Goal: Information Seeking & Learning: Learn about a topic

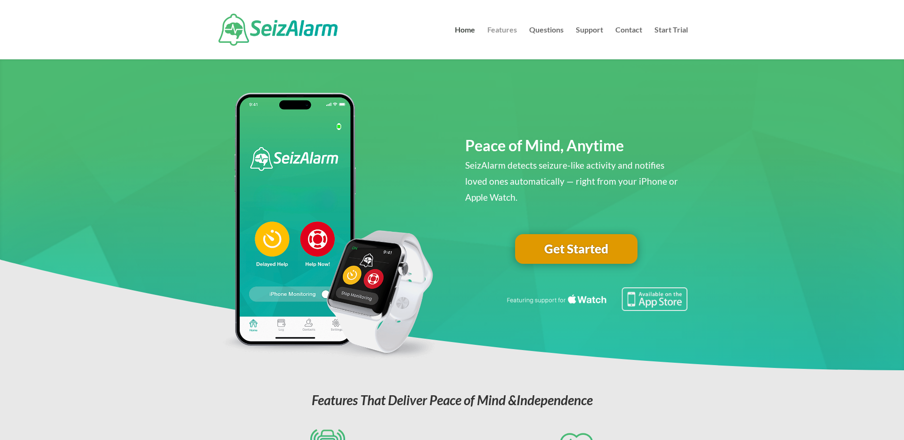
click at [502, 30] on link "Features" at bounding box center [502, 42] width 30 height 33
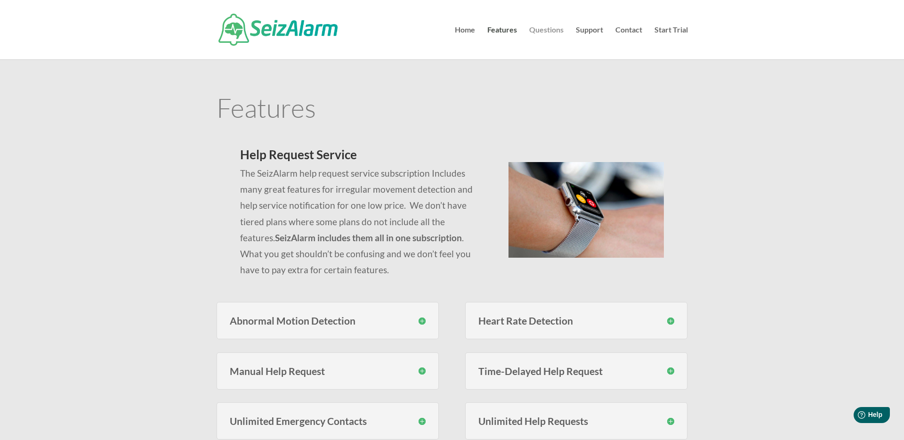
click at [550, 27] on link "Questions" at bounding box center [546, 42] width 34 height 33
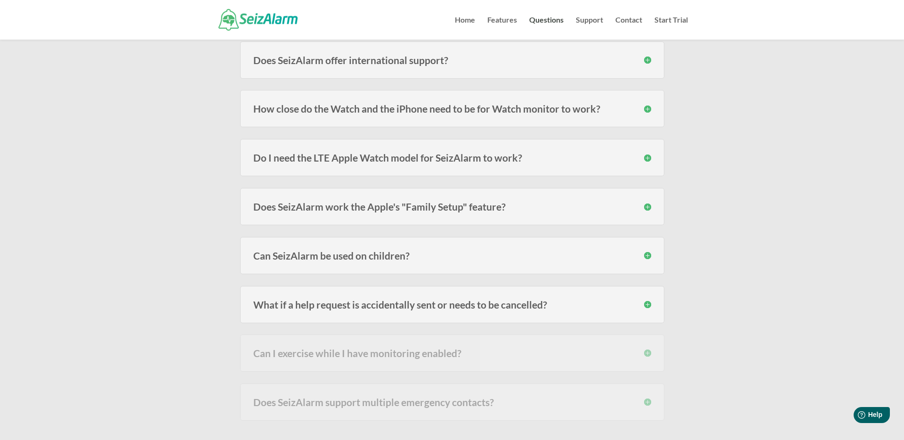
scroll to position [292, 0]
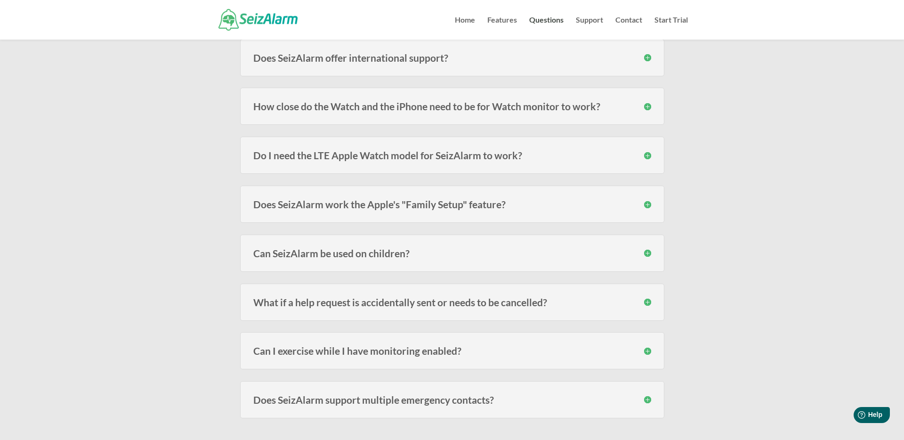
click at [333, 155] on h3 "Do I need the LTE Apple Watch model for SeizAlarm to work?" at bounding box center [452, 155] width 398 height 10
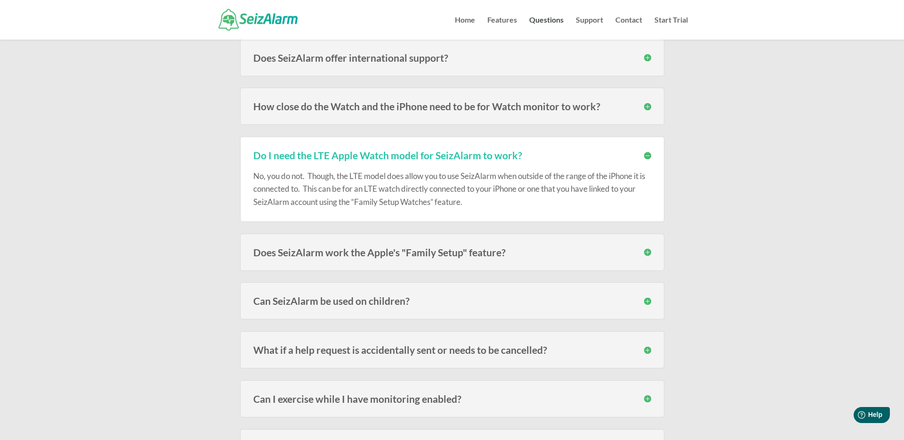
click at [333, 155] on h3 "Do I need the LTE Apple Watch model for SeizAlarm to work?" at bounding box center [452, 155] width 398 height 10
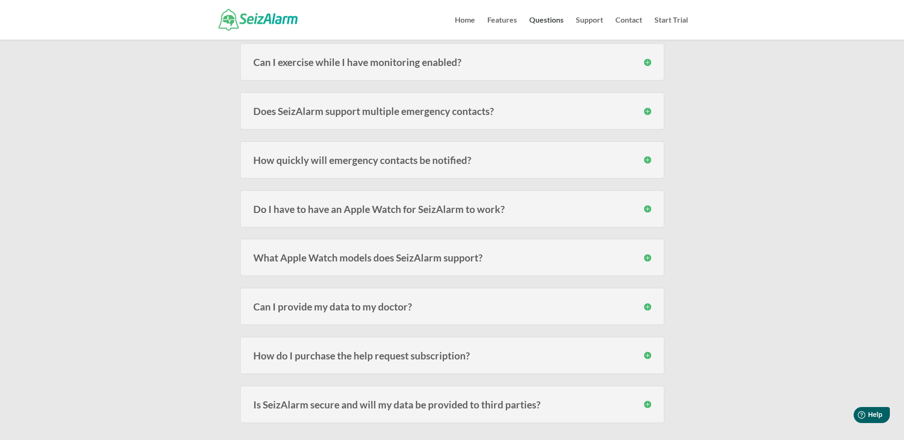
scroll to position [586, 0]
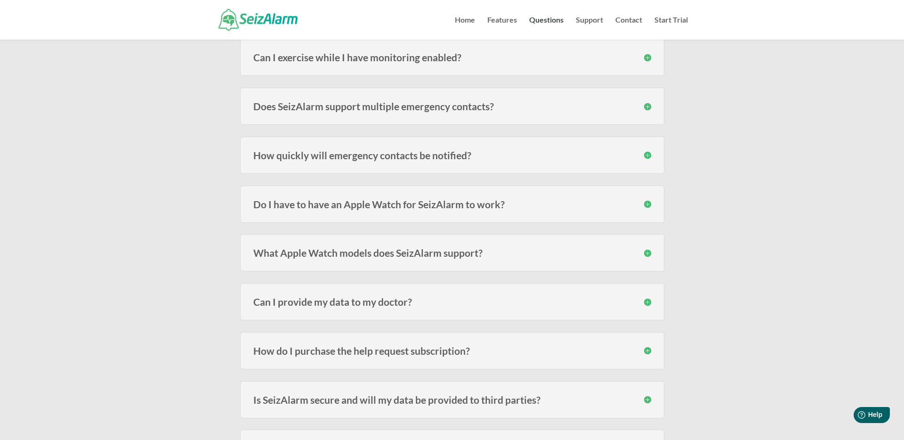
click at [380, 111] on h3 "Does SeizAlarm support multiple emergency contacts?" at bounding box center [452, 106] width 398 height 10
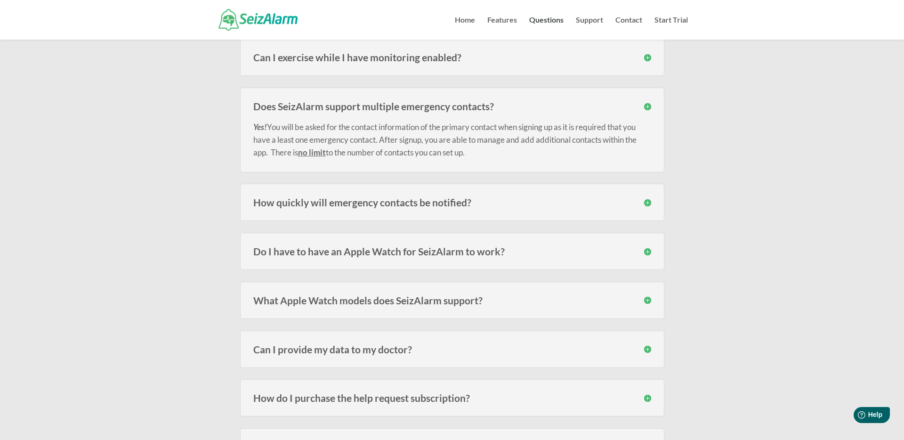
click at [380, 111] on div "Yes! You will be asked for the contact information of the primary contact when …" at bounding box center [452, 134] width 398 height 47
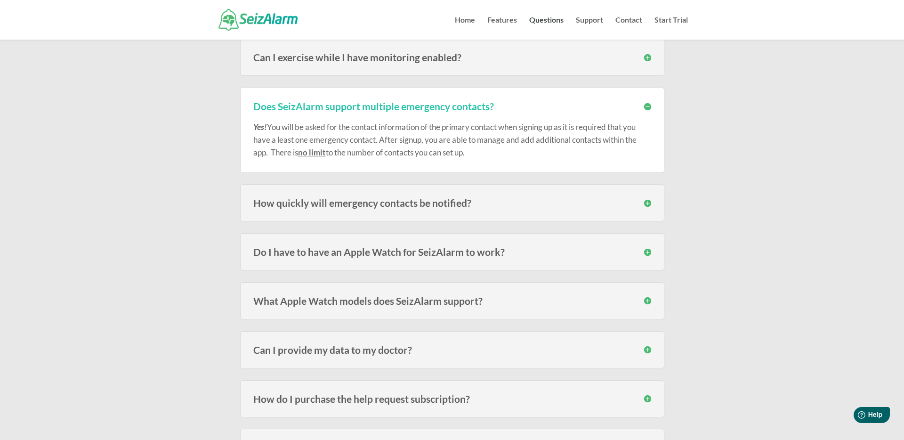
click at [374, 99] on div "Does SeizAlarm support multiple emergency contacts? Yes! You will be asked for …" at bounding box center [452, 130] width 424 height 85
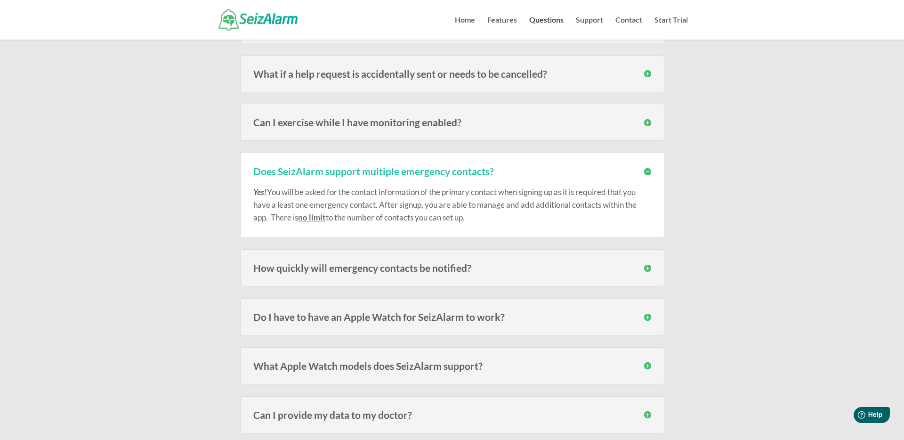
scroll to position [478, 0]
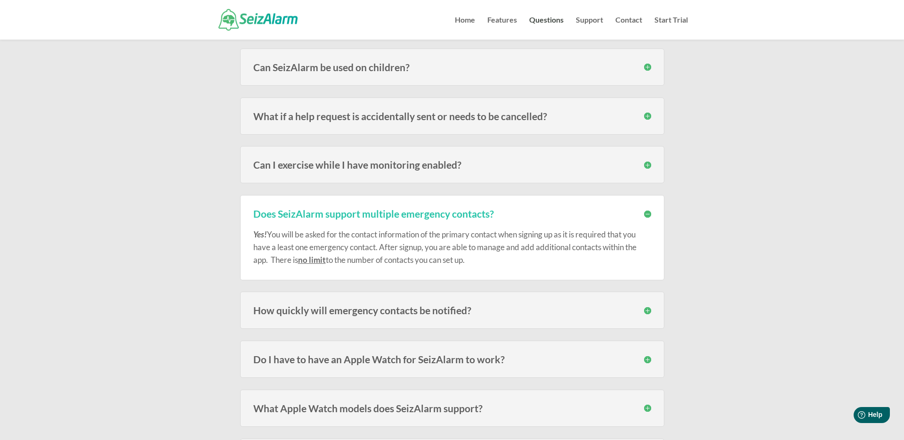
click at [365, 121] on h3 "What if a help request is accidentally sent or needs to be cancelled?" at bounding box center [452, 116] width 398 height 10
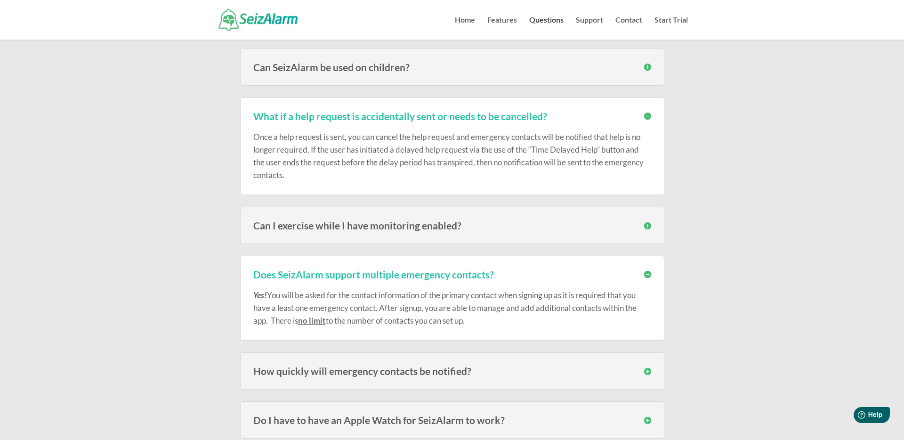
click at [647, 122] on div "Once a help request is sent, you can cancel the help request and emergency cont…" at bounding box center [452, 151] width 398 height 61
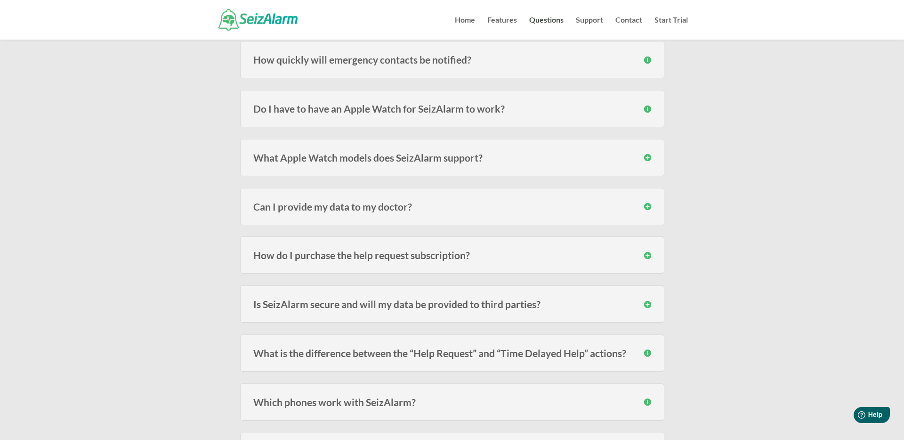
scroll to position [791, 0]
click at [458, 265] on div "How do I purchase the help request subscription? The subscription must be purch…" at bounding box center [452, 253] width 424 height 37
click at [450, 259] on h3 "How do I purchase the help request subscription?" at bounding box center [452, 254] width 398 height 10
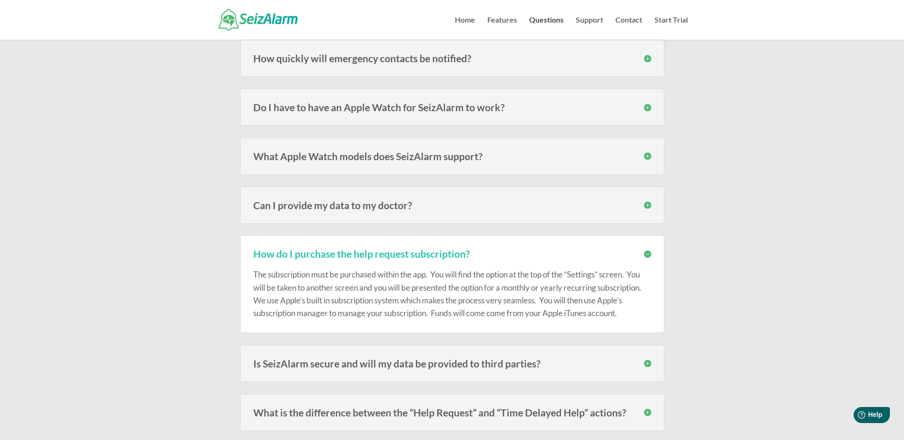
click at [434, 238] on div "How do I purchase the help request subscription? The subscription must be purch…" at bounding box center [452, 284] width 424 height 98
click at [835, 233] on div "Frequently Asked Questions Below you’ll find our most frequently asked question…" at bounding box center [452, 105] width 904 height 1714
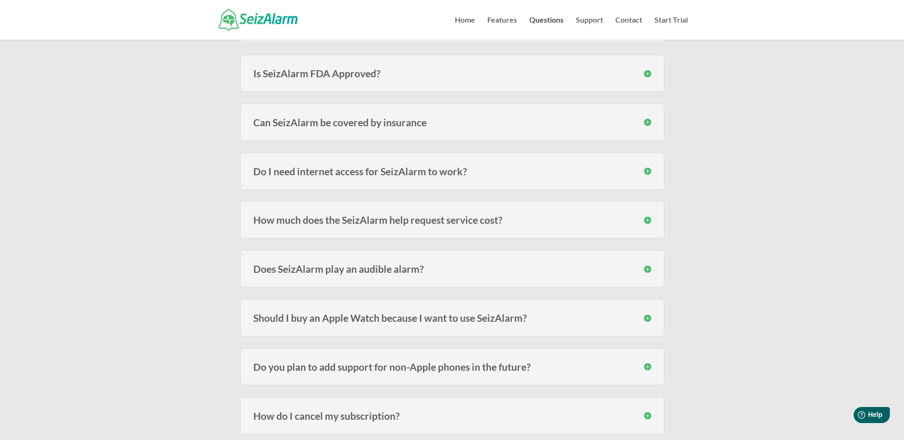
click at [504, 226] on div "How much does the SeizAlarm help request service cost? There is no cost for the…" at bounding box center [452, 219] width 424 height 37
click at [497, 218] on h3 "How much does the SeizAlarm help request service cost?" at bounding box center [452, 220] width 398 height 10
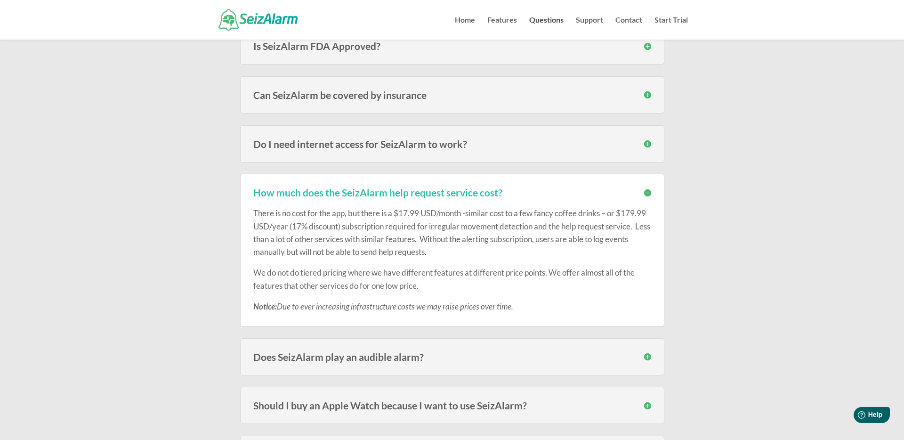
scroll to position [1246, 0]
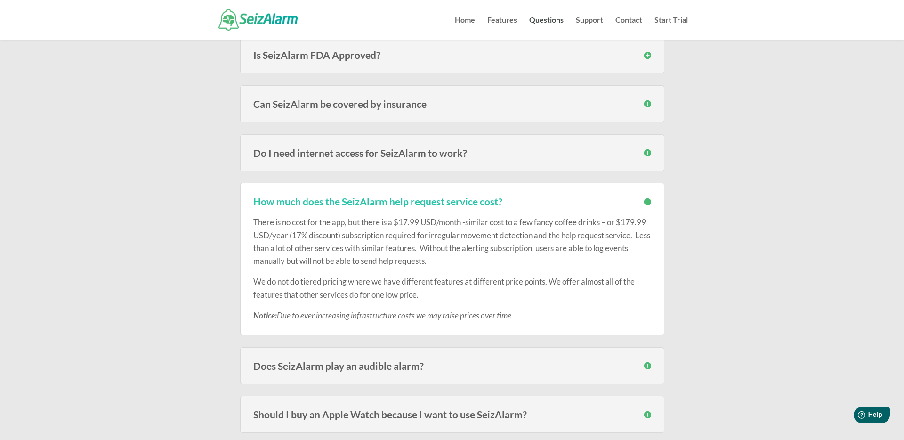
click at [362, 93] on div "Can SeizAlarm be covered by insurance In most cases no, since the alert subscri…" at bounding box center [452, 103] width 424 height 37
click at [356, 99] on h3 "Can SeizAlarm be covered by insurance" at bounding box center [452, 104] width 398 height 10
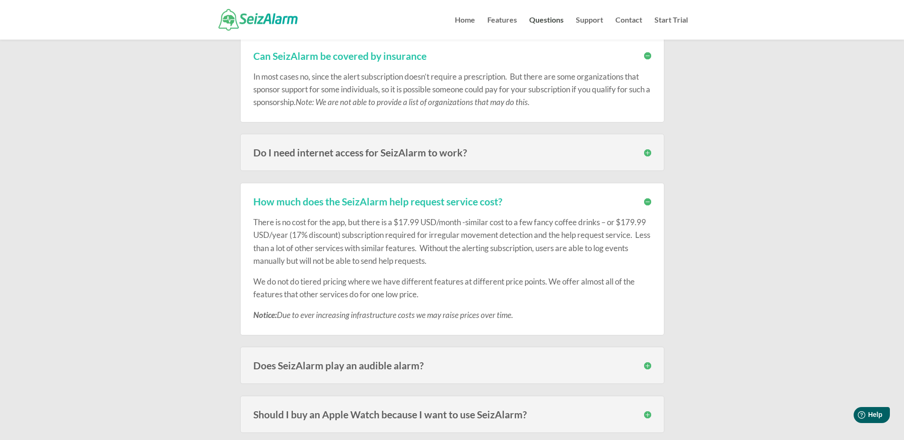
scroll to position [1264, 0]
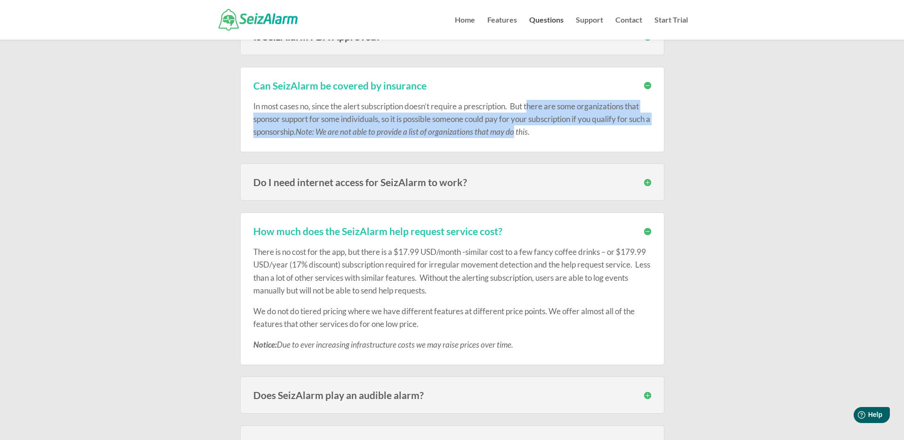
drag, startPoint x: 534, startPoint y: 107, endPoint x: 539, endPoint y: 126, distance: 19.5
click at [539, 126] on p "In most cases no, since the alert subscription doesn’t require a prescription. …" at bounding box center [452, 119] width 398 height 39
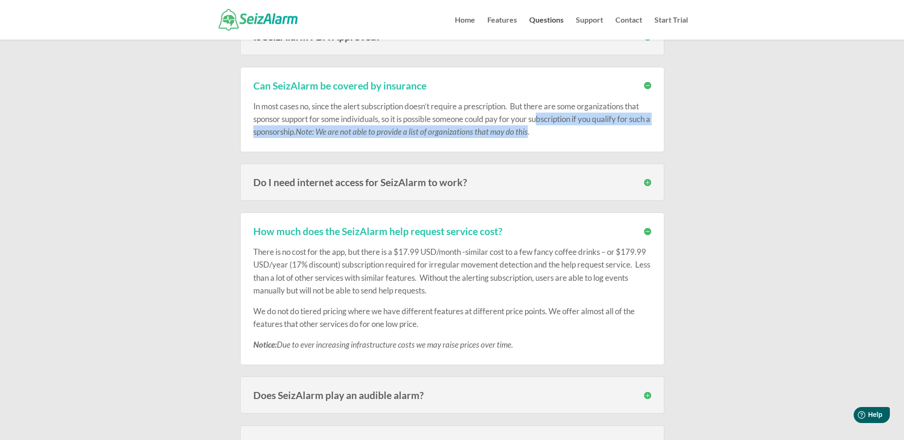
drag, startPoint x: 552, startPoint y: 134, endPoint x: 541, endPoint y: 115, distance: 21.6
click at [541, 115] on p "In most cases no, since the alert subscription doesn’t require a prescription. …" at bounding box center [452, 119] width 398 height 39
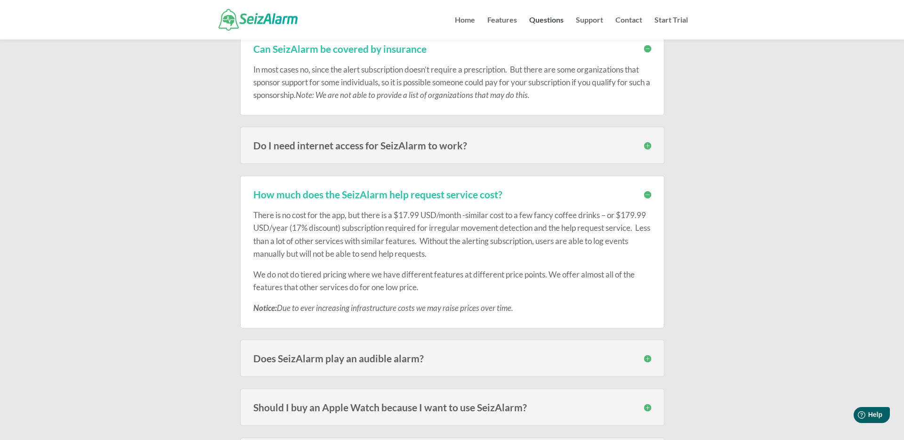
scroll to position [1302, 0]
